Goal: Transaction & Acquisition: Purchase product/service

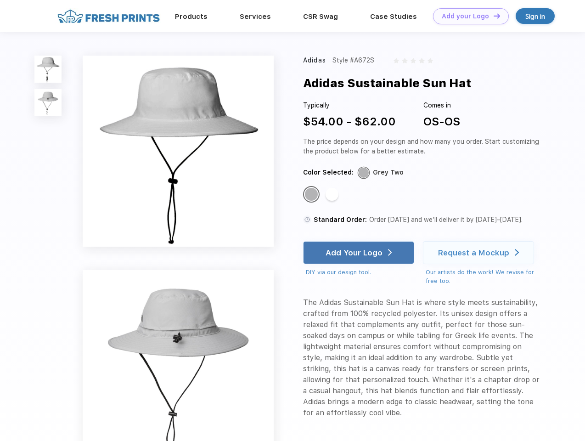
click at [468, 16] on link "Add your Logo Design Tool" at bounding box center [471, 16] width 76 height 16
click at [0, 0] on div "Design Tool" at bounding box center [0, 0] width 0 height 0
click at [493, 16] on link "Add your Logo Design Tool" at bounding box center [471, 16] width 76 height 16
click at [48, 69] on img at bounding box center [47, 69] width 27 height 27
click at [48, 103] on img at bounding box center [47, 102] width 27 height 27
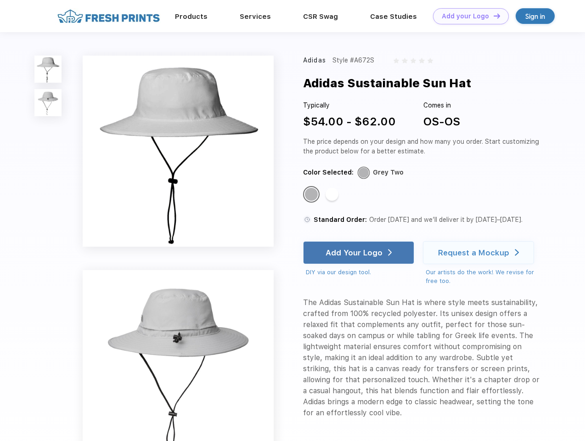
click at [312, 195] on div "Standard Color" at bounding box center [311, 194] width 13 height 13
click at [333, 195] on div "Standard Color" at bounding box center [332, 194] width 13 height 13
click at [360, 253] on div "Add Your Logo" at bounding box center [354, 252] width 57 height 9
click at [480, 253] on div "Request a Mockup" at bounding box center [473, 252] width 71 height 9
